Goal: Task Accomplishment & Management: Manage account settings

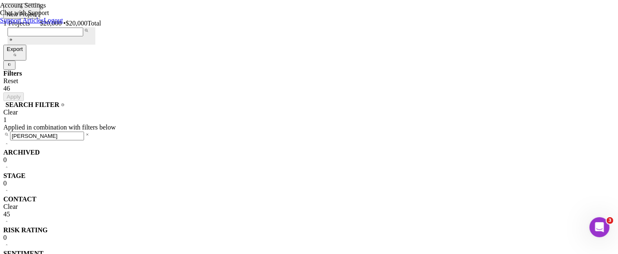
drag, startPoint x: 92, startPoint y: 107, endPoint x: 0, endPoint y: 86, distance: 94.7
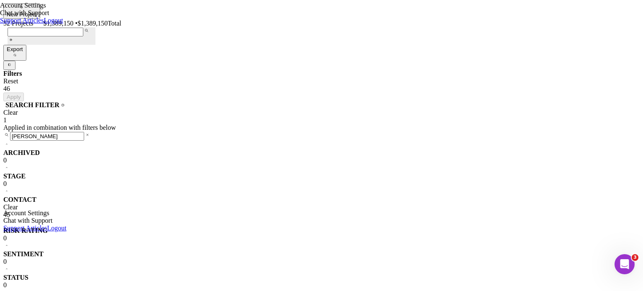
scroll to position [167, 0]
click at [72, 132] on input "[PERSON_NAME]" at bounding box center [47, 136] width 74 height 9
click at [21, 94] on div "Apply" at bounding box center [14, 97] width 14 height 6
drag, startPoint x: 69, startPoint y: 104, endPoint x: 0, endPoint y: 83, distance: 72.3
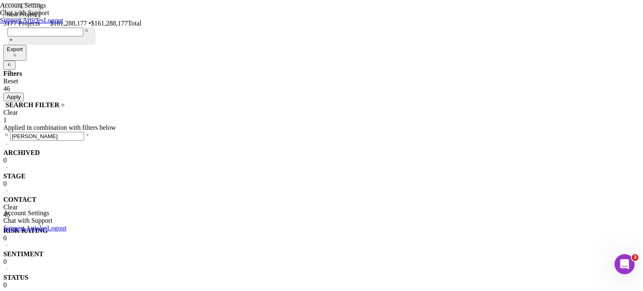
type input "[PERSON_NAME]"
click at [10, 141] on icon "Icon/Expander" at bounding box center [6, 144] width 7 height 7
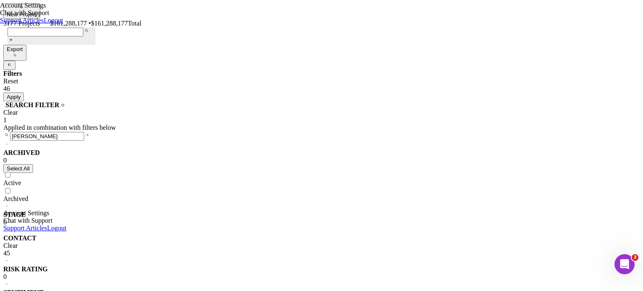
click at [30, 165] on div "Select All" at bounding box center [18, 168] width 23 height 6
checkbox input "true"
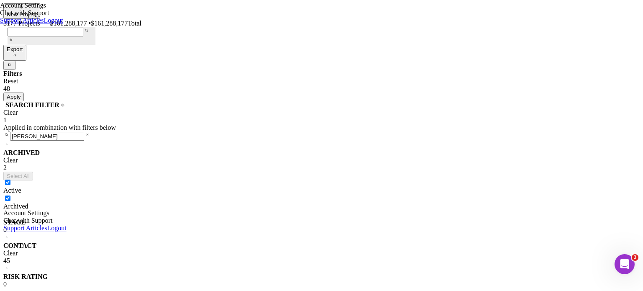
click at [24, 92] on button "Apply" at bounding box center [13, 96] width 21 height 9
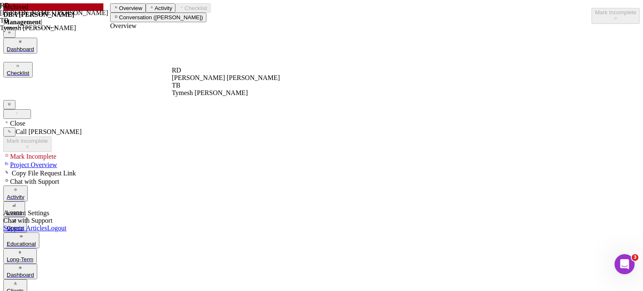
scroll to position [120, 0]
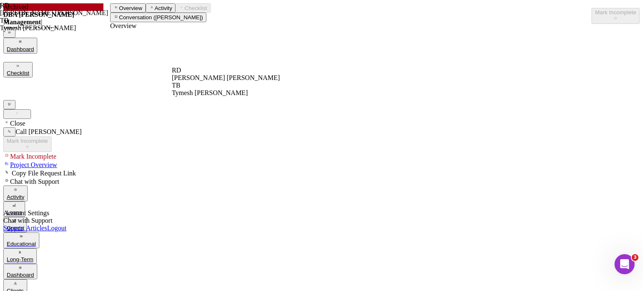
scroll to position [120, 0]
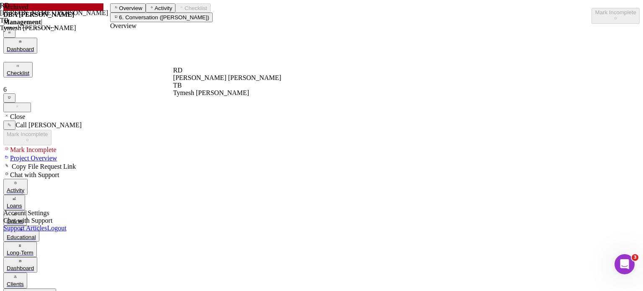
scroll to position [84, 0]
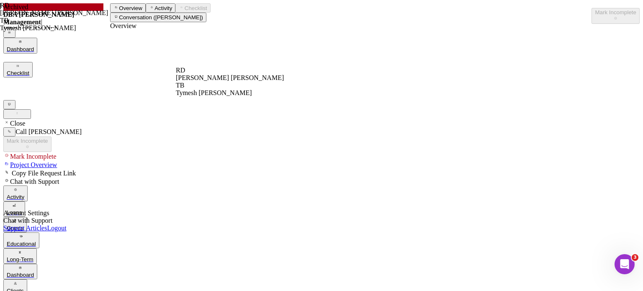
scroll to position [167, 0]
